Goal: Check status: Check status

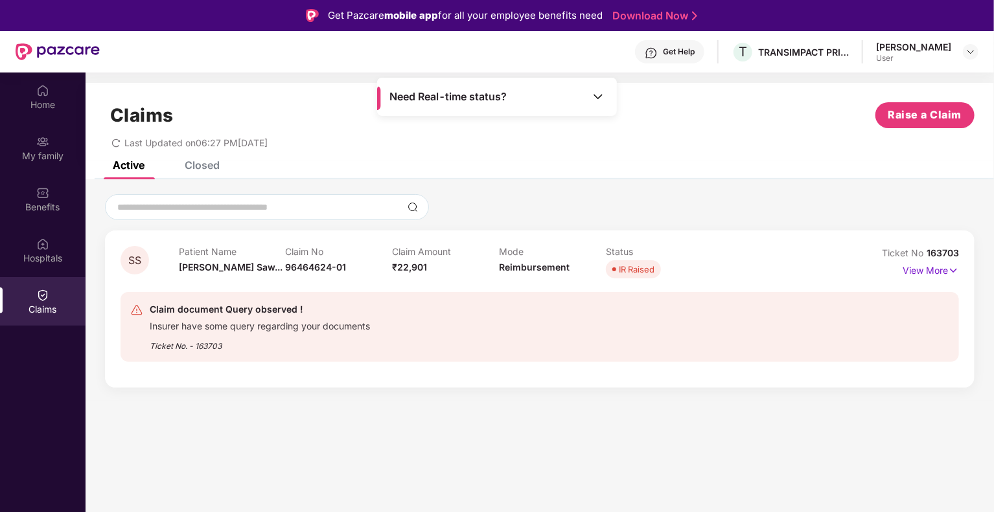
click at [631, 271] on div "IR Raised" at bounding box center [637, 269] width 36 height 13
click at [950, 269] on img at bounding box center [953, 271] width 11 height 14
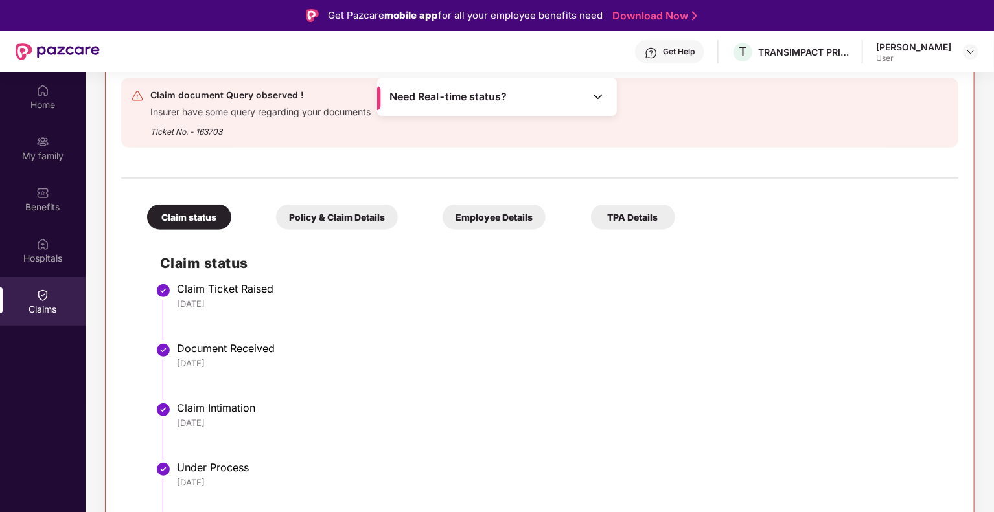
scroll to position [73, 0]
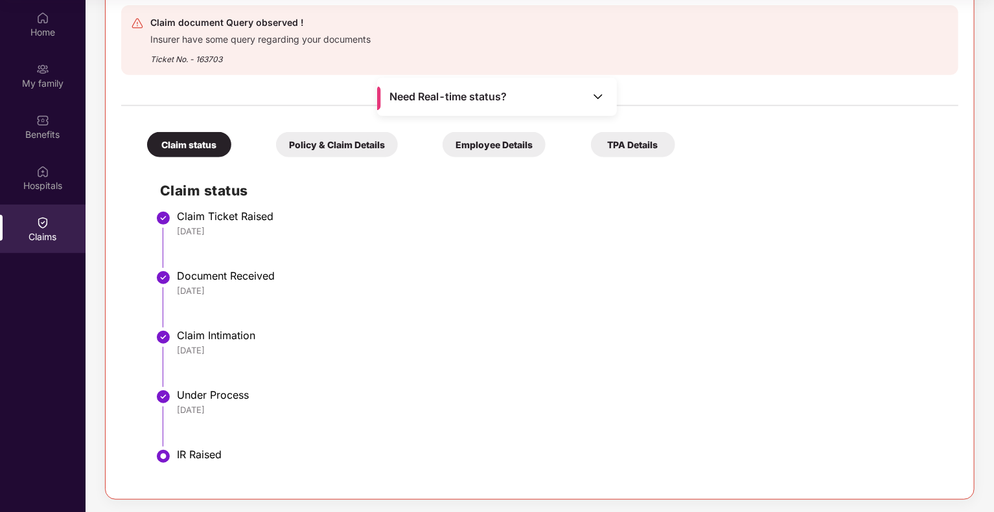
click at [342, 138] on div "Policy & Claim Details" at bounding box center [337, 144] width 122 height 25
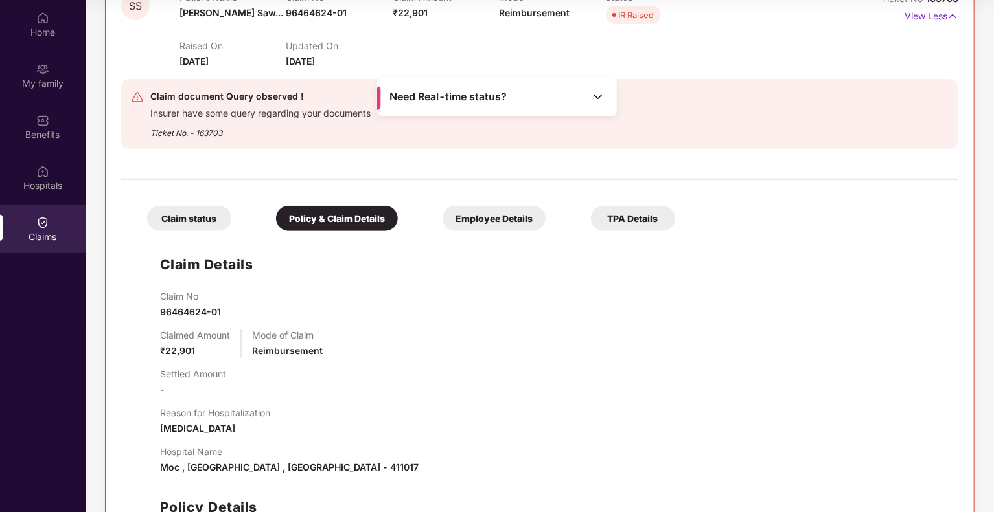
scroll to position [181, 0]
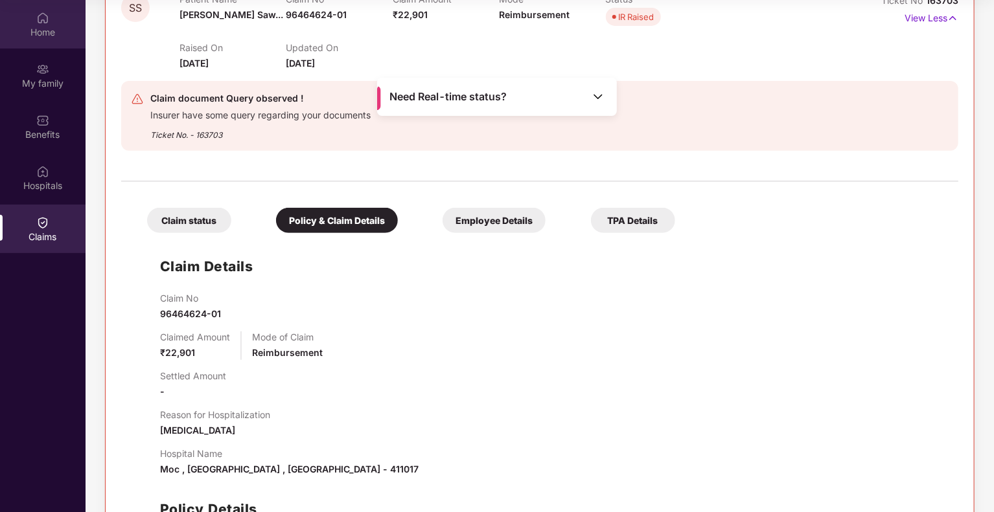
click at [43, 29] on div "Home" at bounding box center [43, 32] width 86 height 13
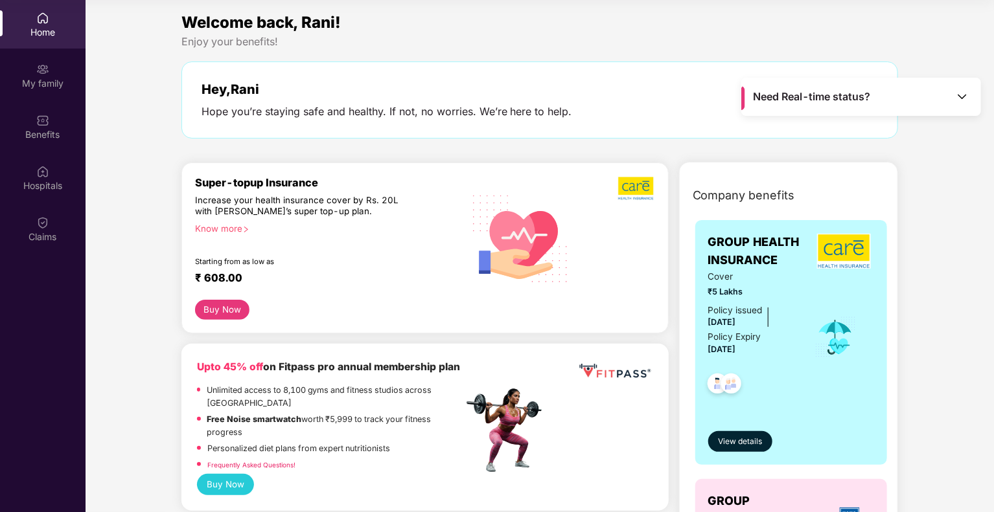
click at [669, 54] on div "Welcome back, Rani! Enjoy your benefits! Hey, [PERSON_NAME] you’re staying safe…" at bounding box center [539, 80] width 727 height 141
click at [573, 37] on div "Enjoy your benefits!" at bounding box center [539, 42] width 717 height 14
click at [46, 225] on img at bounding box center [42, 222] width 13 height 13
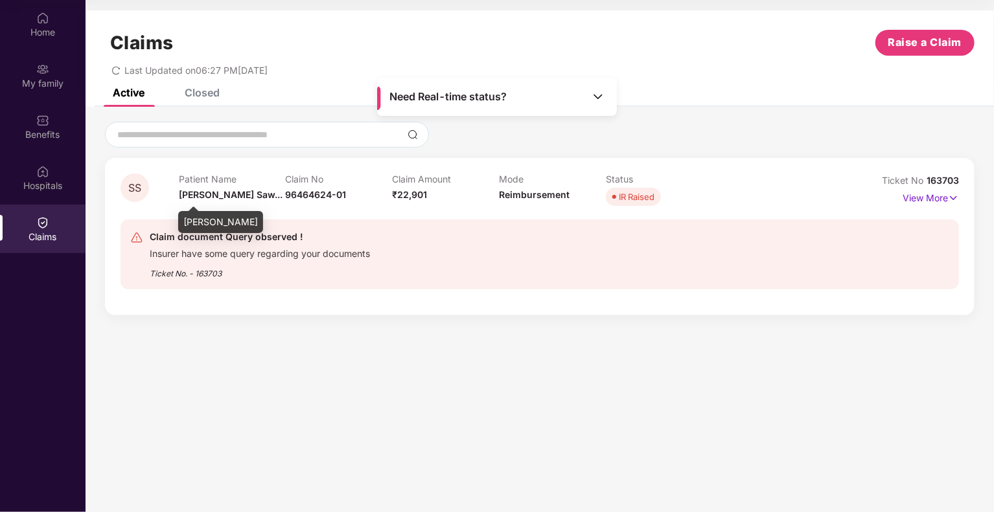
click at [203, 192] on span "[PERSON_NAME] Saw..." at bounding box center [231, 194] width 104 height 11
click at [935, 198] on p "View More" at bounding box center [930, 196] width 56 height 17
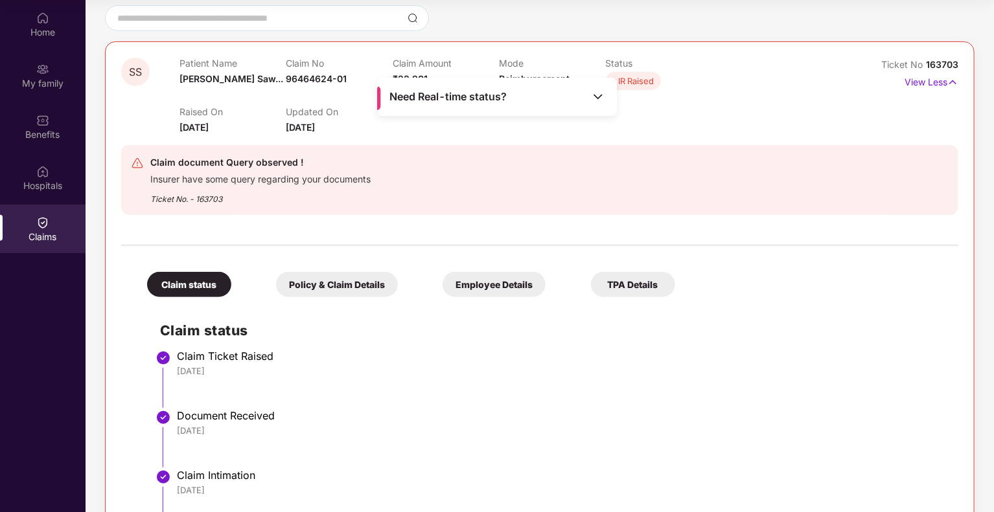
scroll to position [257, 0]
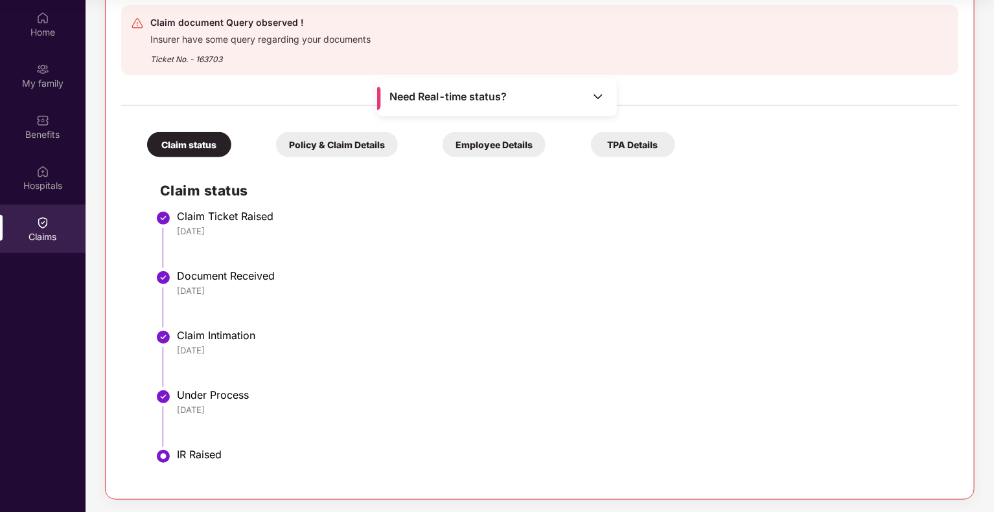
click at [200, 456] on div "IR Raised" at bounding box center [561, 454] width 768 height 13
click at [216, 407] on div "[DATE]" at bounding box center [561, 410] width 768 height 12
click at [196, 137] on div "Claim status" at bounding box center [189, 144] width 84 height 25
click at [290, 137] on div "Policy & Claim Details" at bounding box center [337, 144] width 122 height 25
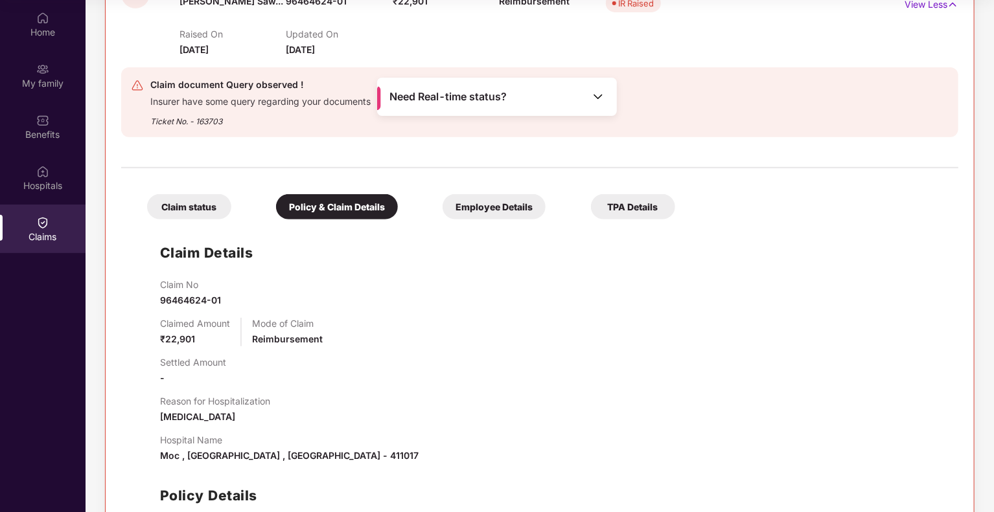
scroll to position [116, 0]
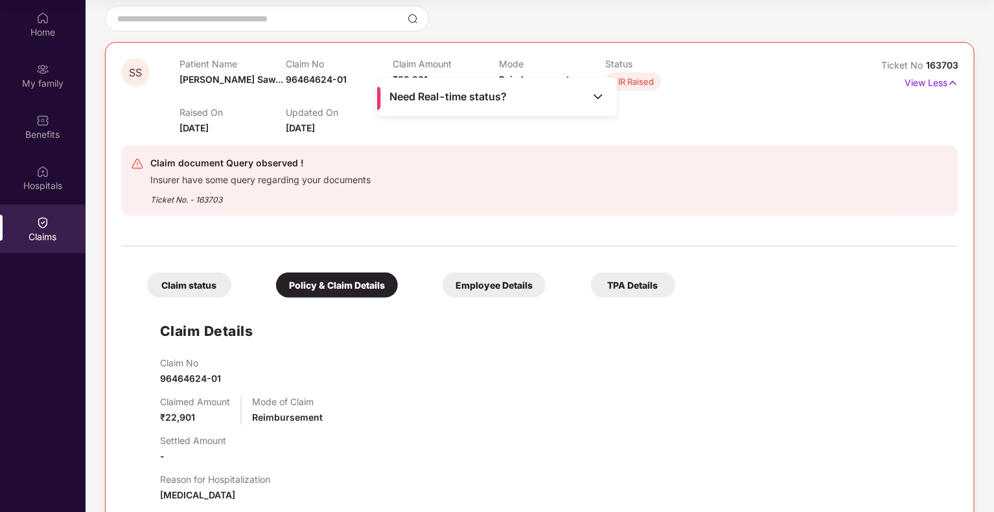
click at [471, 284] on div "Employee Details" at bounding box center [493, 285] width 103 height 25
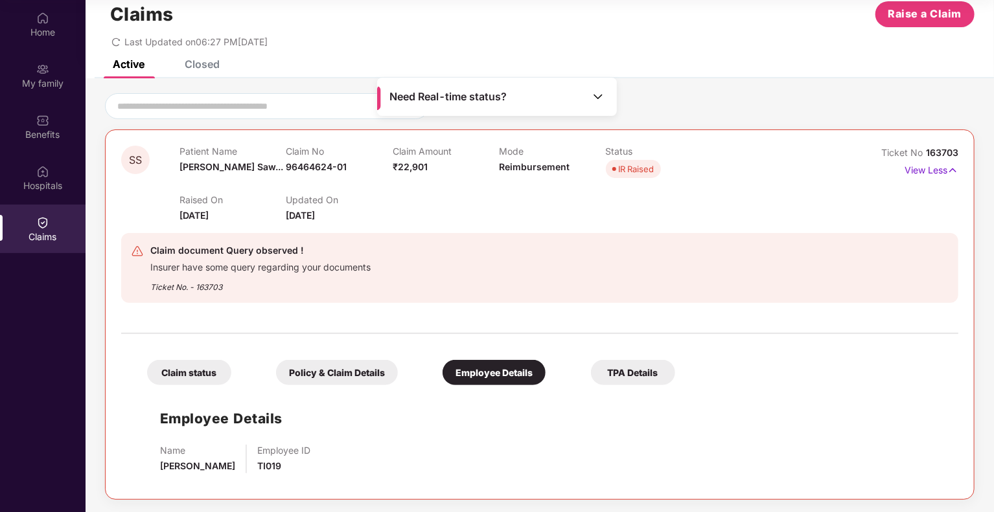
click at [640, 370] on div "TPA Details" at bounding box center [633, 372] width 84 height 25
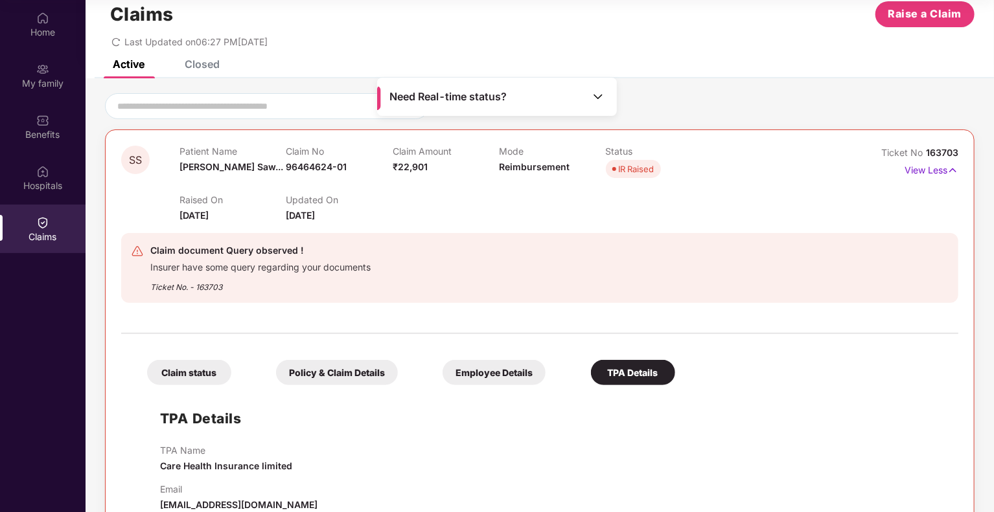
scroll to position [57, 0]
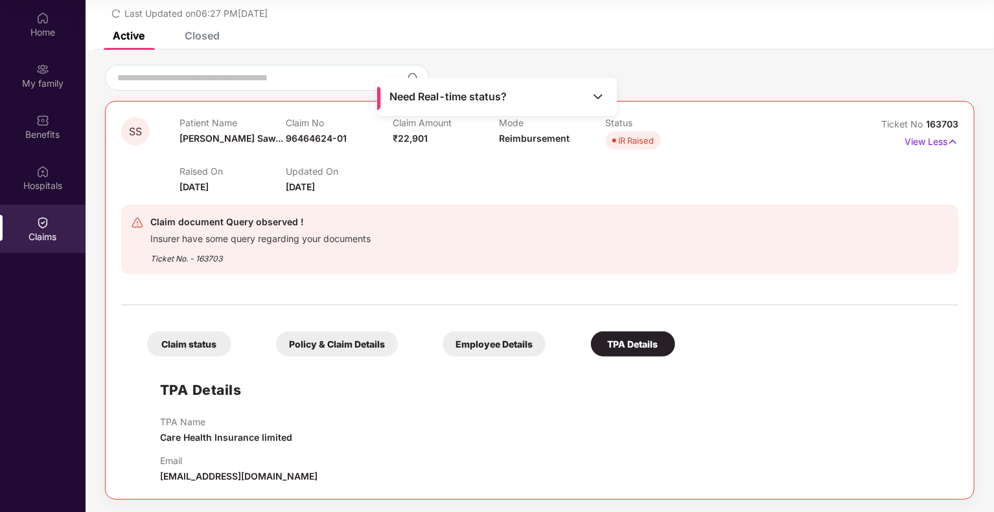
click at [182, 342] on div "Claim status" at bounding box center [189, 344] width 84 height 25
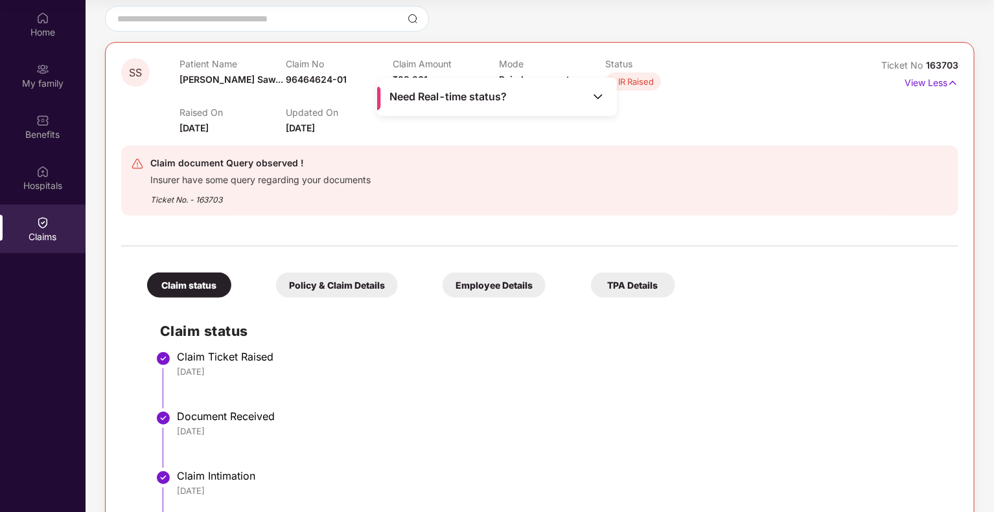
click at [595, 93] on img at bounding box center [597, 96] width 13 height 13
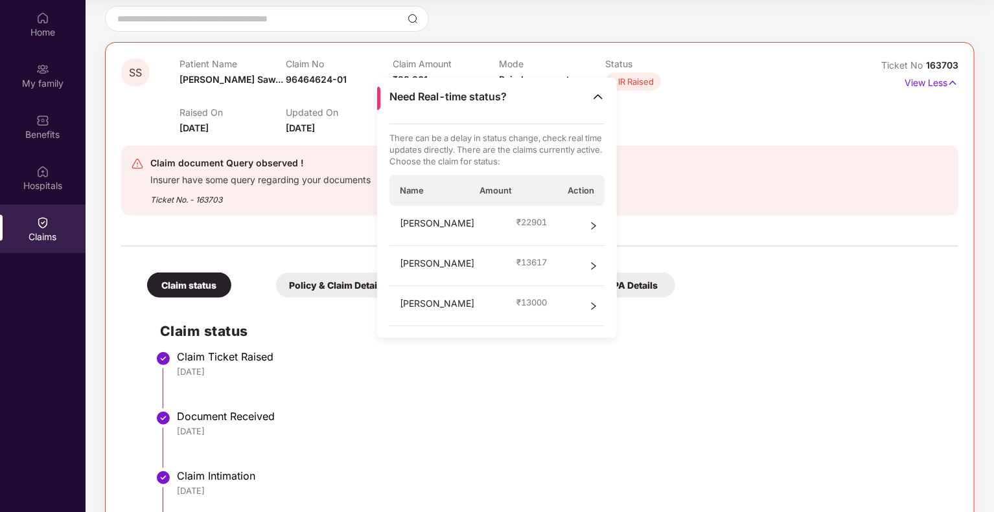
click at [748, 402] on li "Claim Ticket Raised [DATE]" at bounding box center [552, 385] width 785 height 60
click at [715, 121] on div "Raised On [DATE] Updated On [DATE]" at bounding box center [498, 114] width 639 height 41
